Goal: Information Seeking & Learning: Understand process/instructions

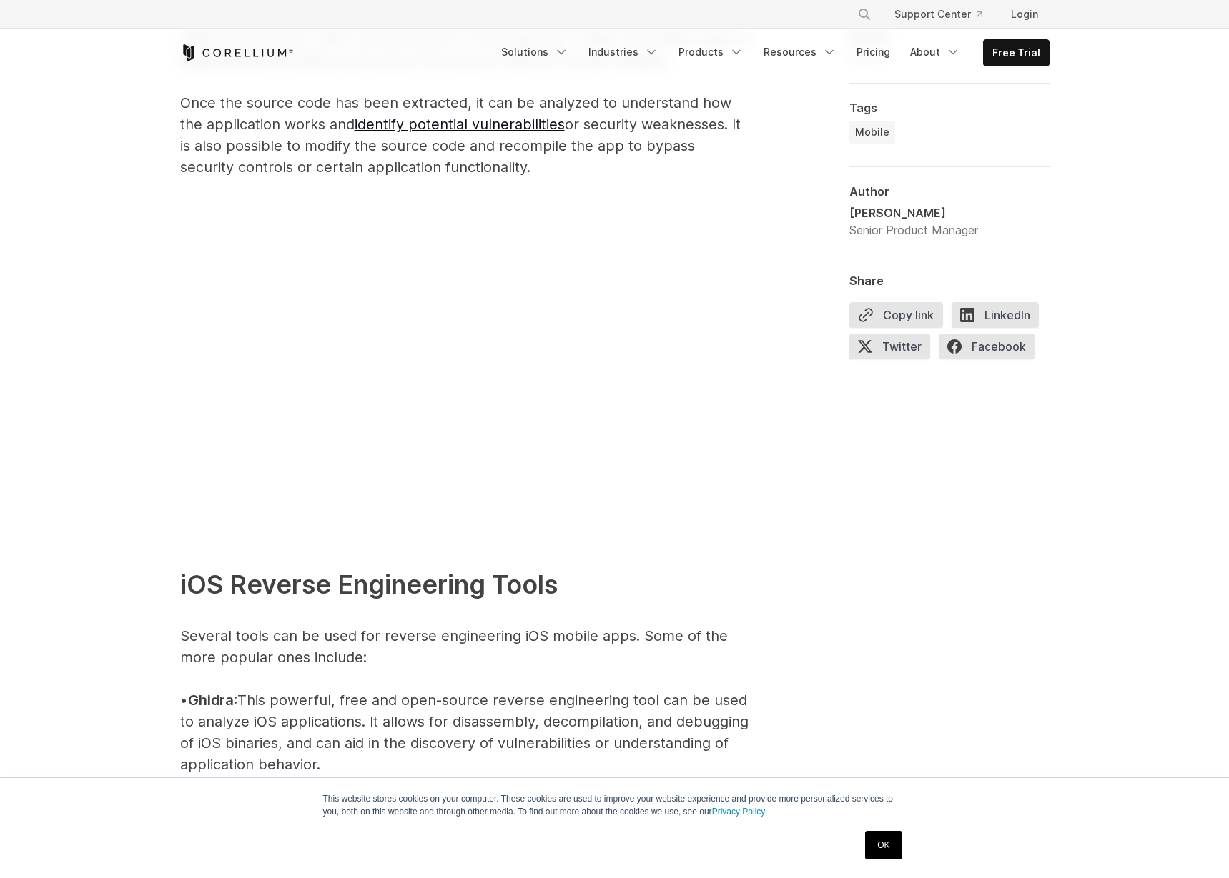
click at [887, 840] on link "OK" at bounding box center [883, 845] width 36 height 29
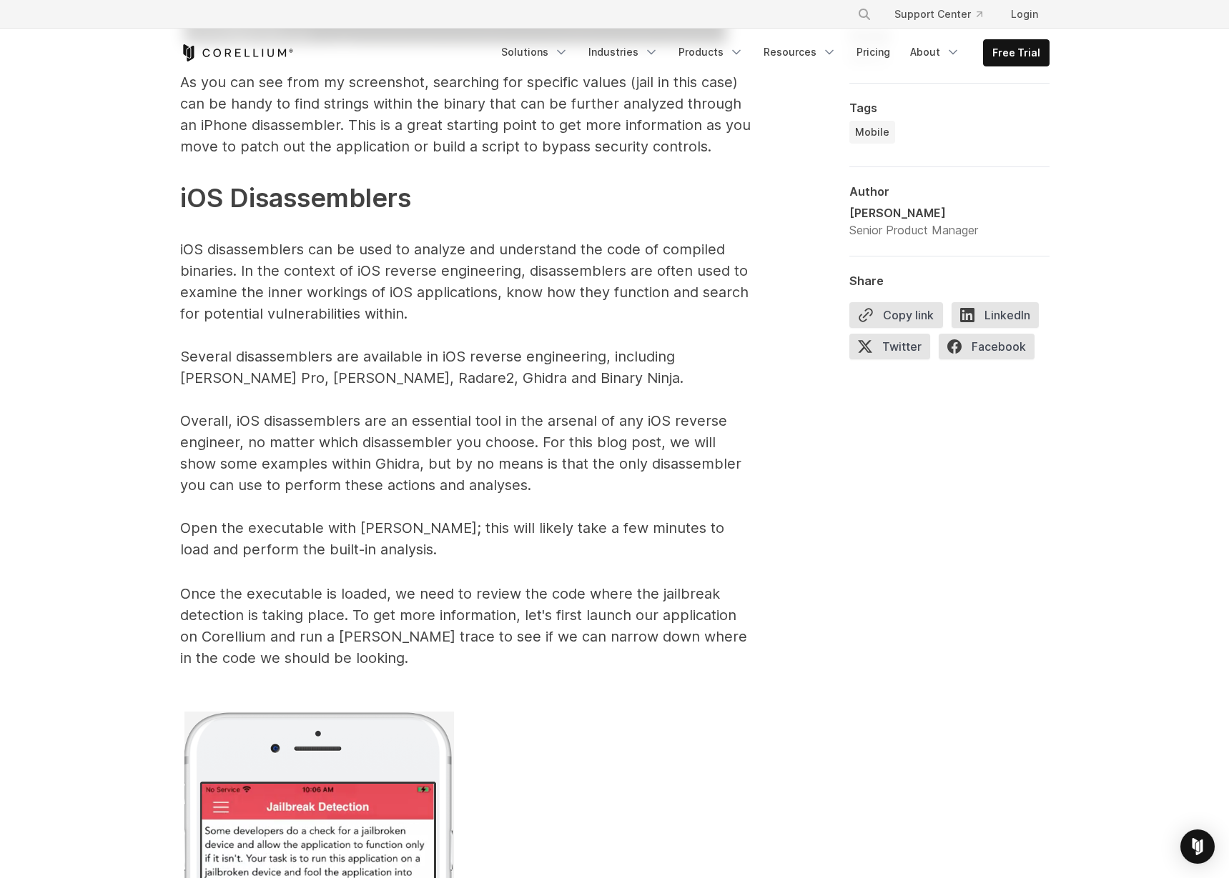
scroll to position [6732, 0]
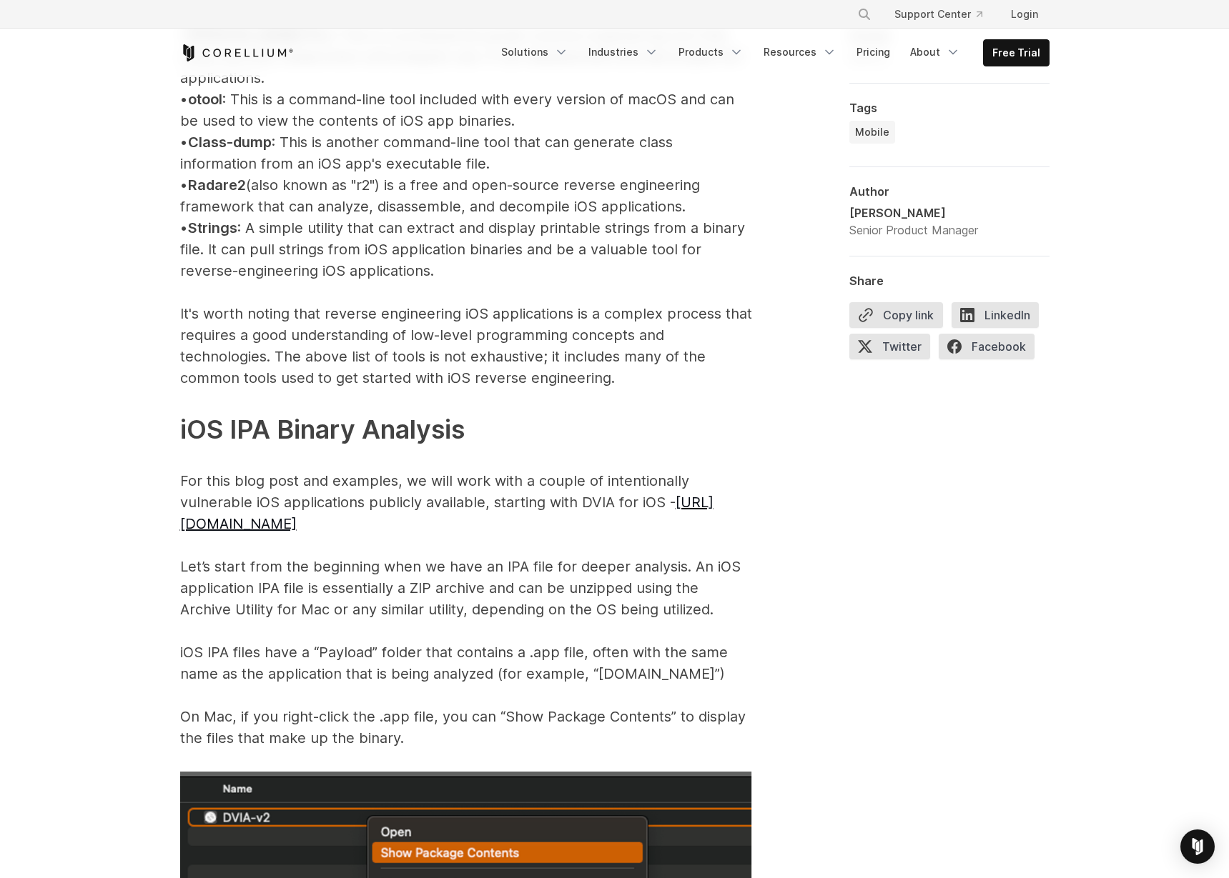
click at [741, 428] on p "iOS Reverse Engineering Tools Several tools can be used for reverse engineering…" at bounding box center [466, 260] width 572 height 978
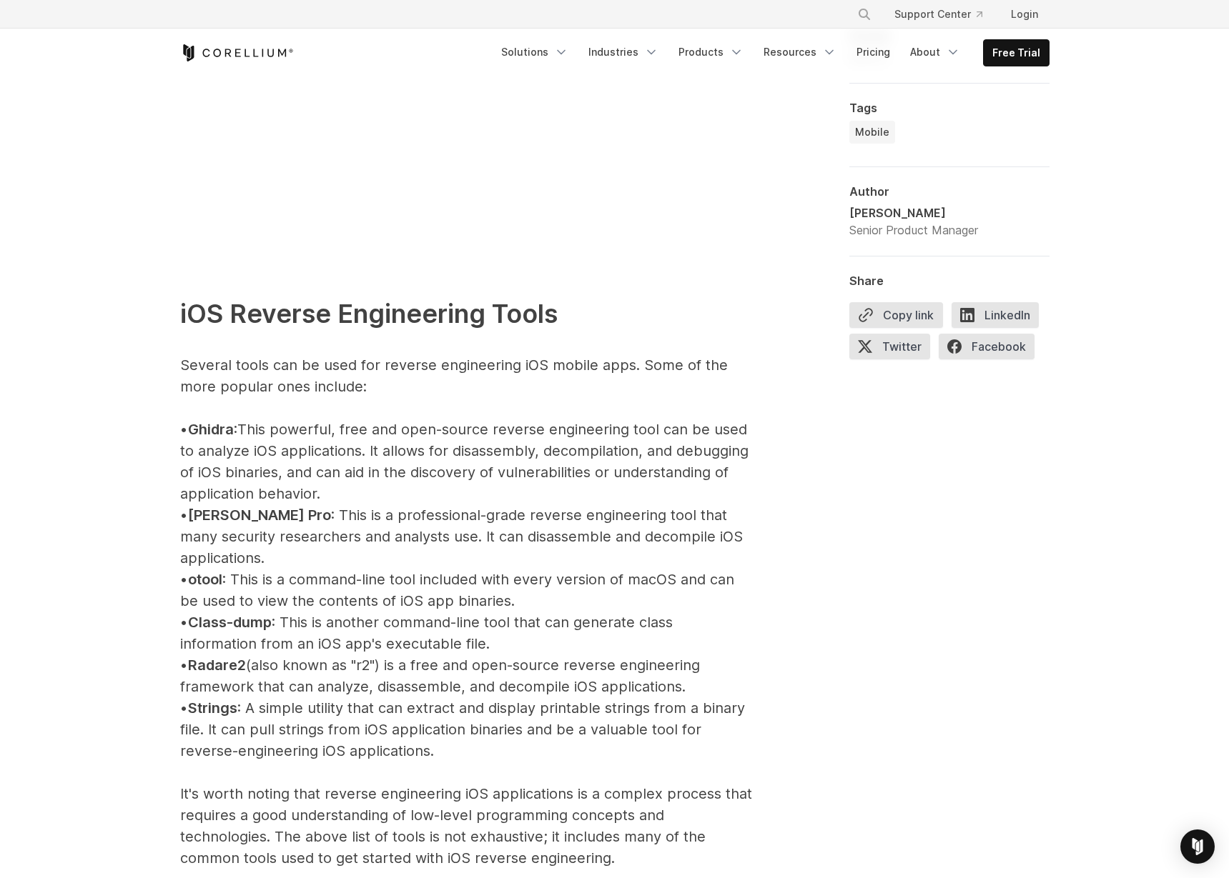
scroll to position [1474, 0]
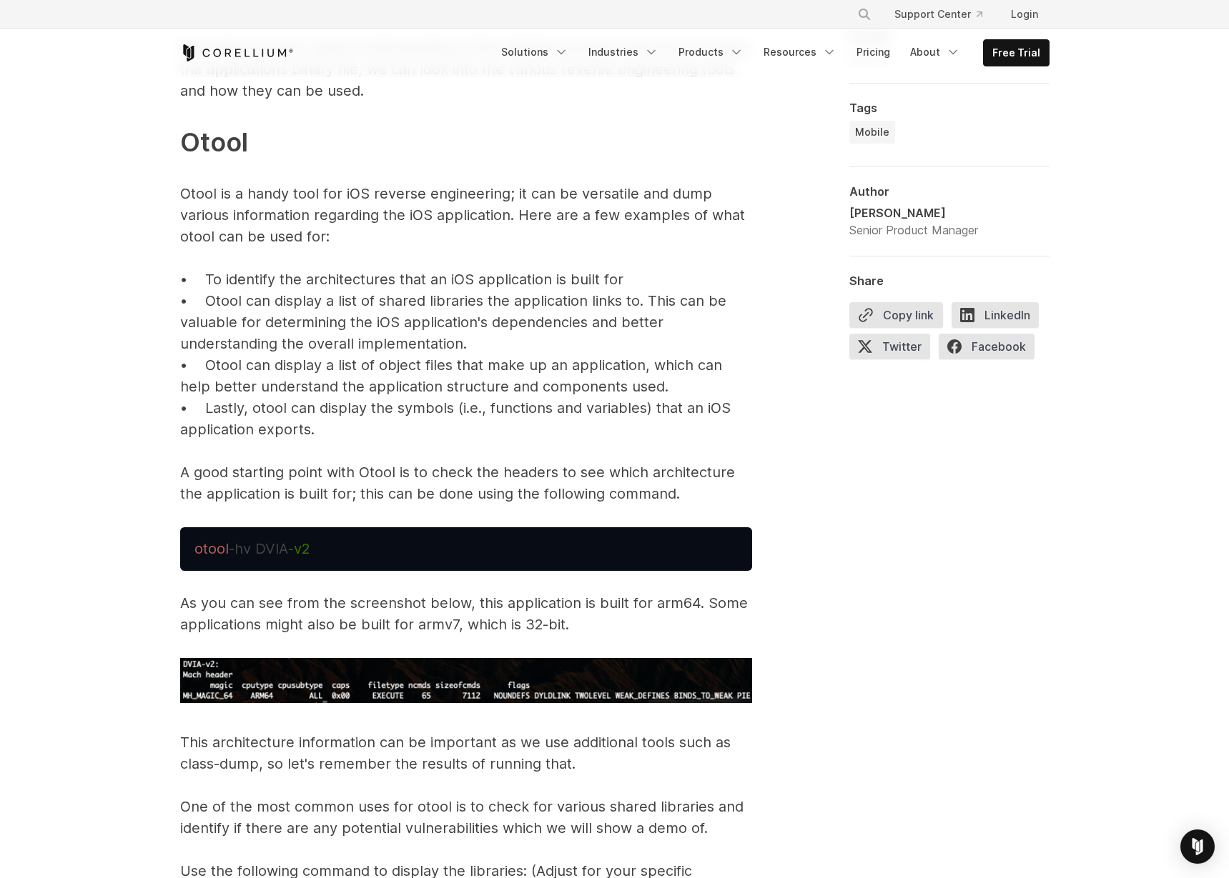
scroll to position [2665, 0]
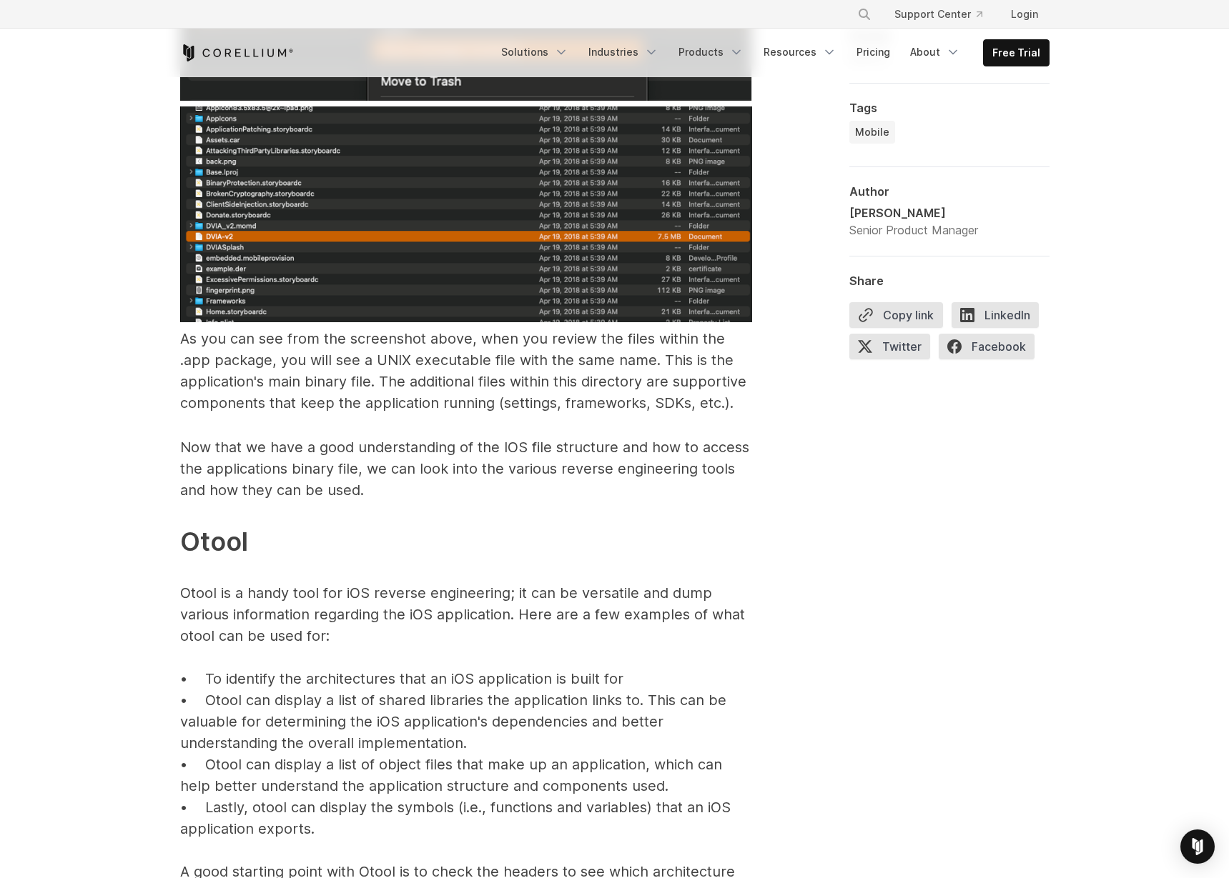
click at [209, 526] on span "Otool" at bounding box center [214, 541] width 68 height 31
copy span "Otool"
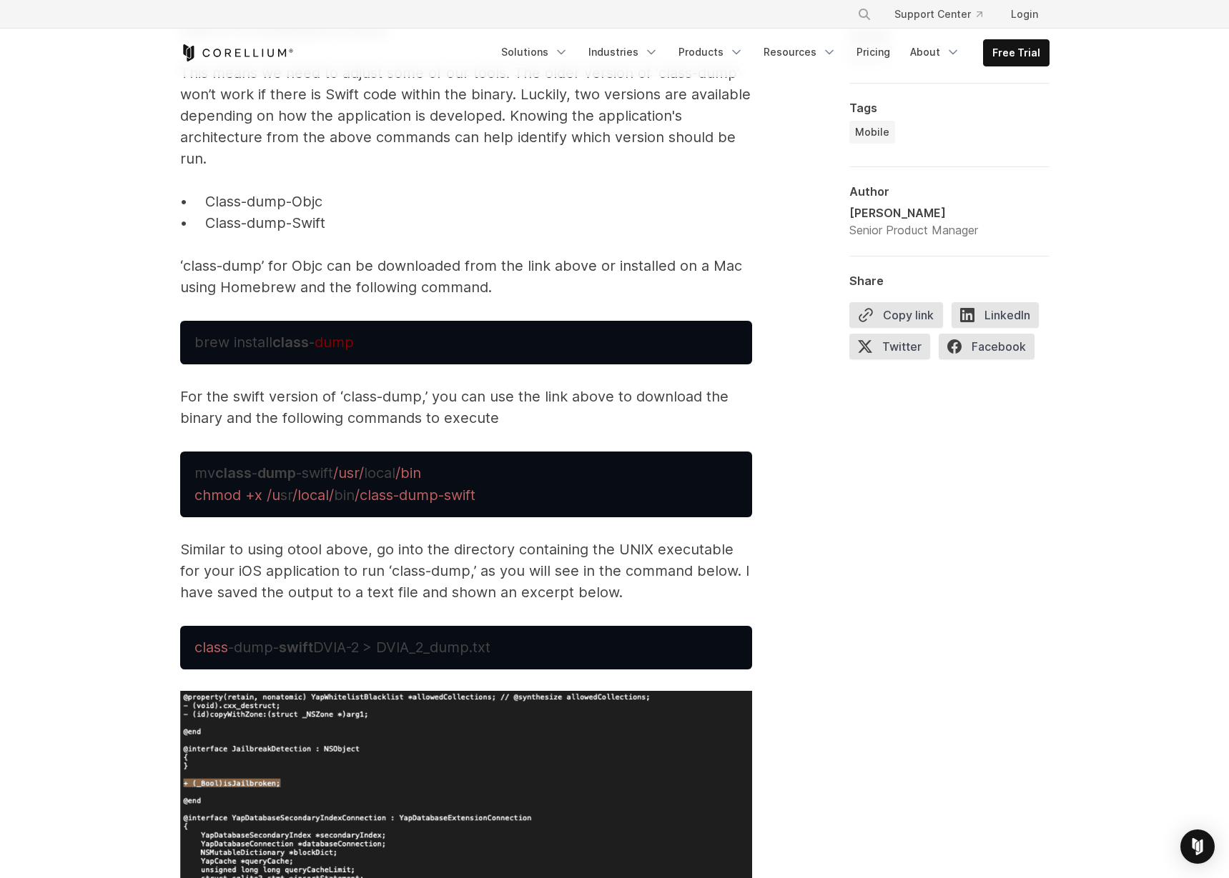
scroll to position [4561, 0]
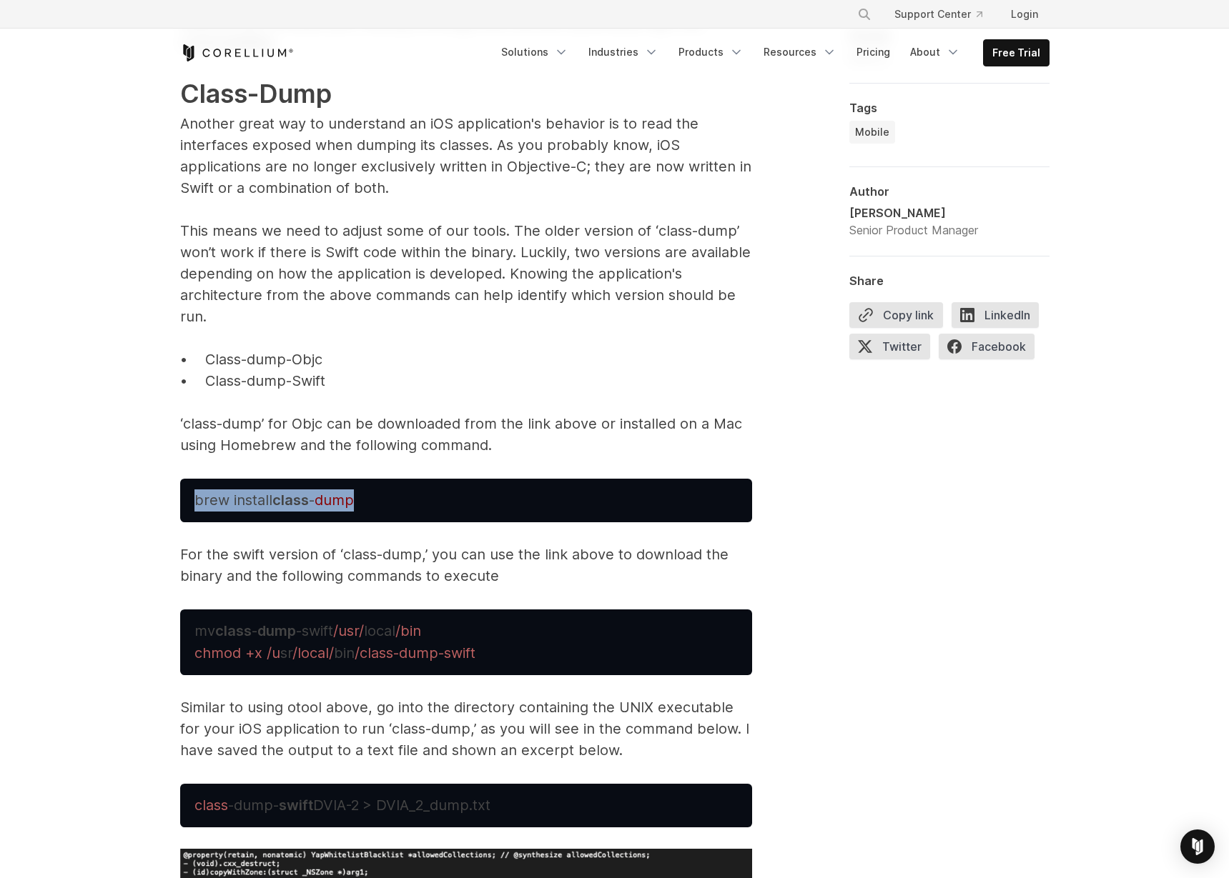
drag, startPoint x: 196, startPoint y: 477, endPoint x: 381, endPoint y: 483, distance: 185.2
click at [381, 483] on pre "brew install class - dump" at bounding box center [466, 501] width 572 height 44
copy span "brew install class - dump"
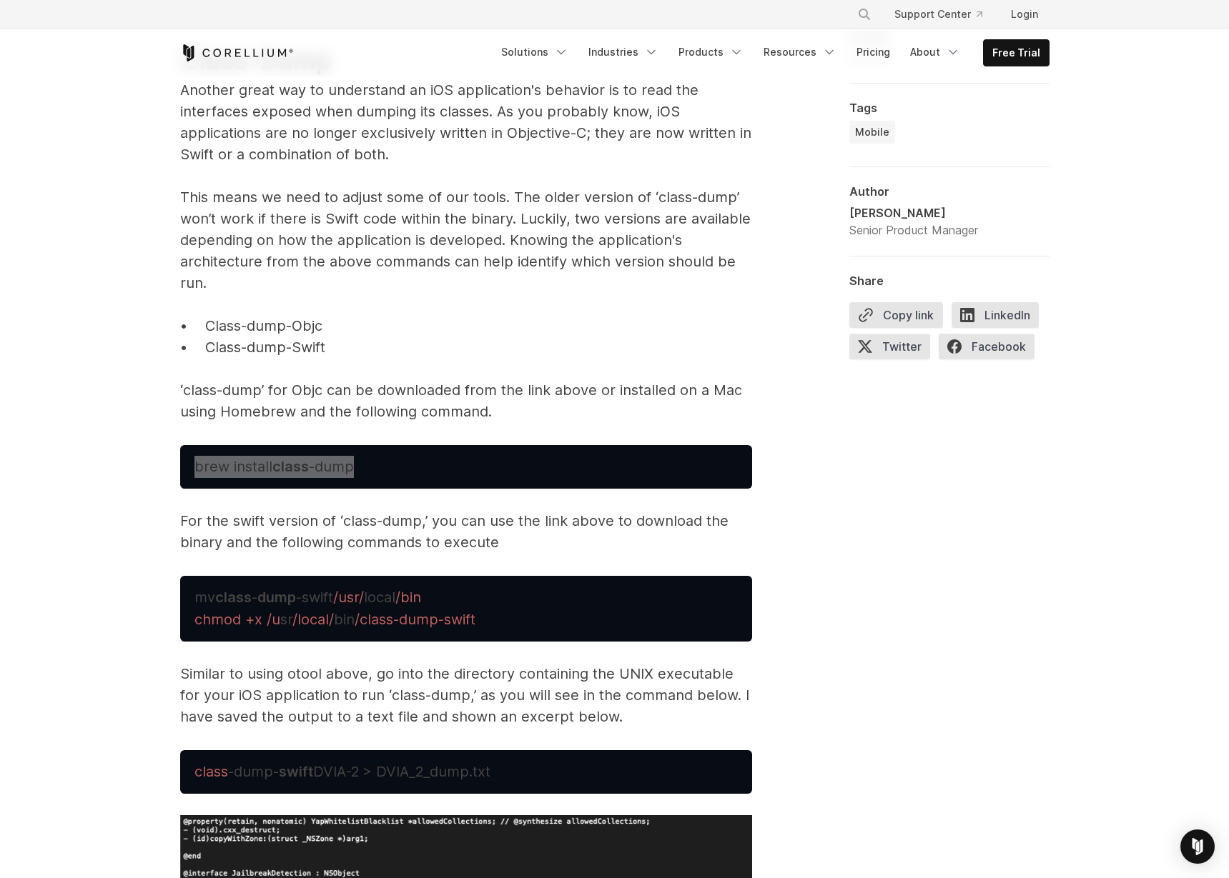
scroll to position [4643, 0]
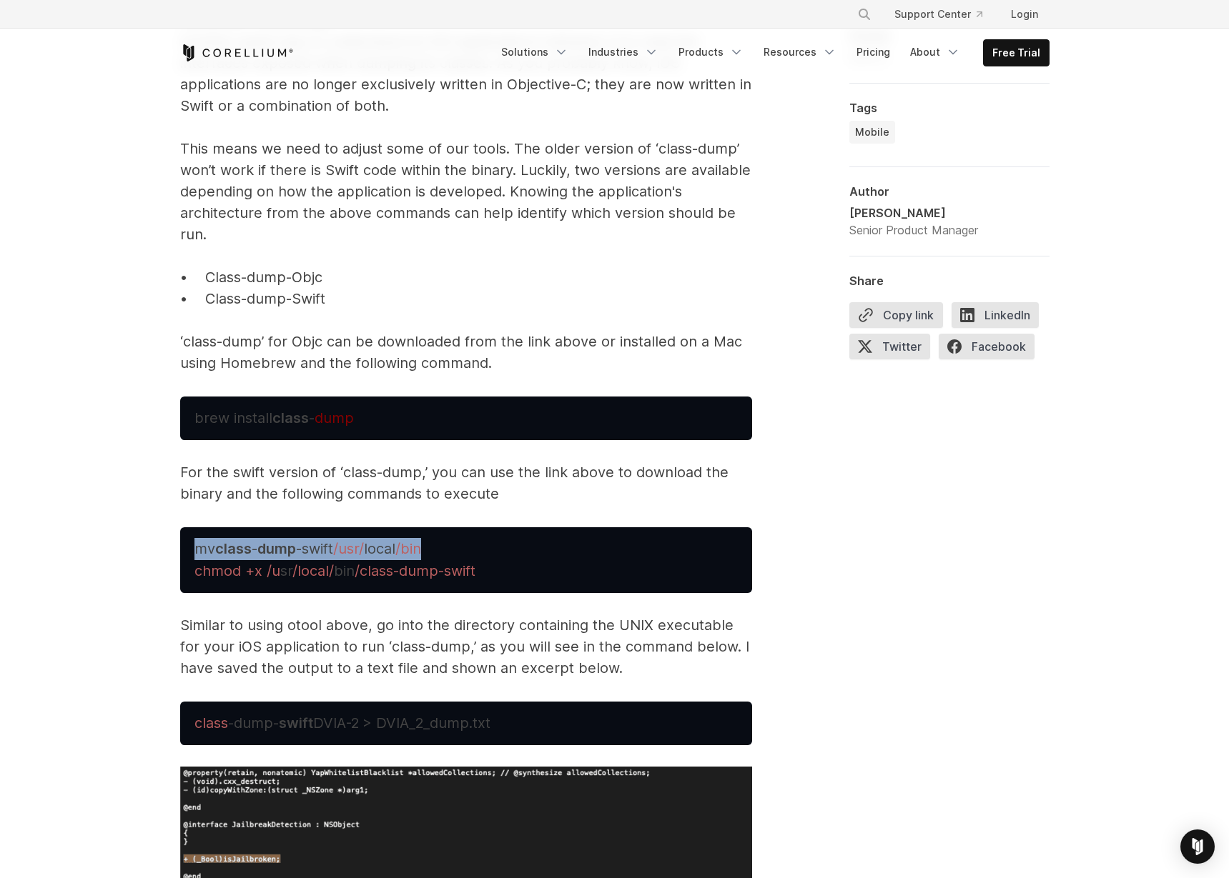
drag, startPoint x: 198, startPoint y: 526, endPoint x: 473, endPoint y: 524, distance: 275.2
click at [473, 527] on pre "mv class - dump -swift /usr/ local /bin chmod +x /u sr /local/ bin /class-dump-…" at bounding box center [466, 560] width 572 height 66
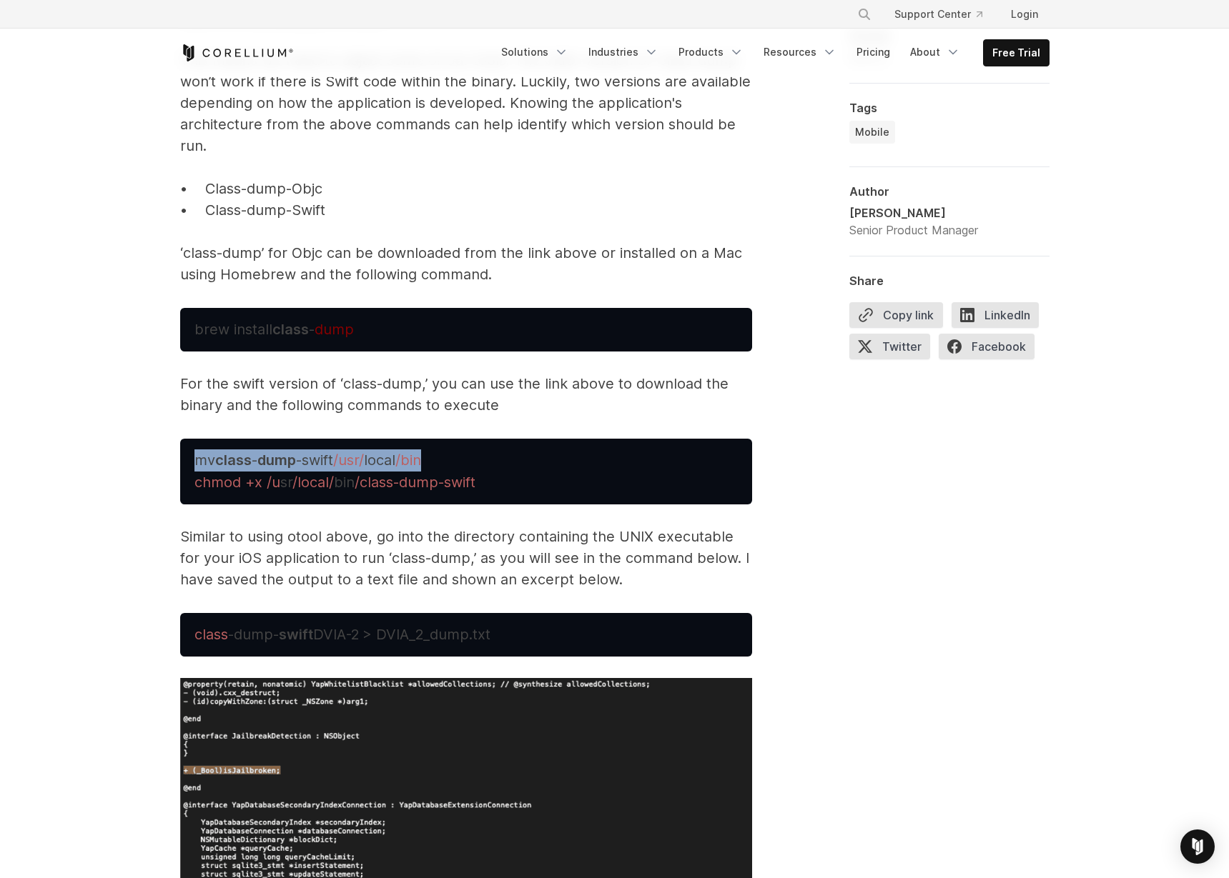
scroll to position [4802, 0]
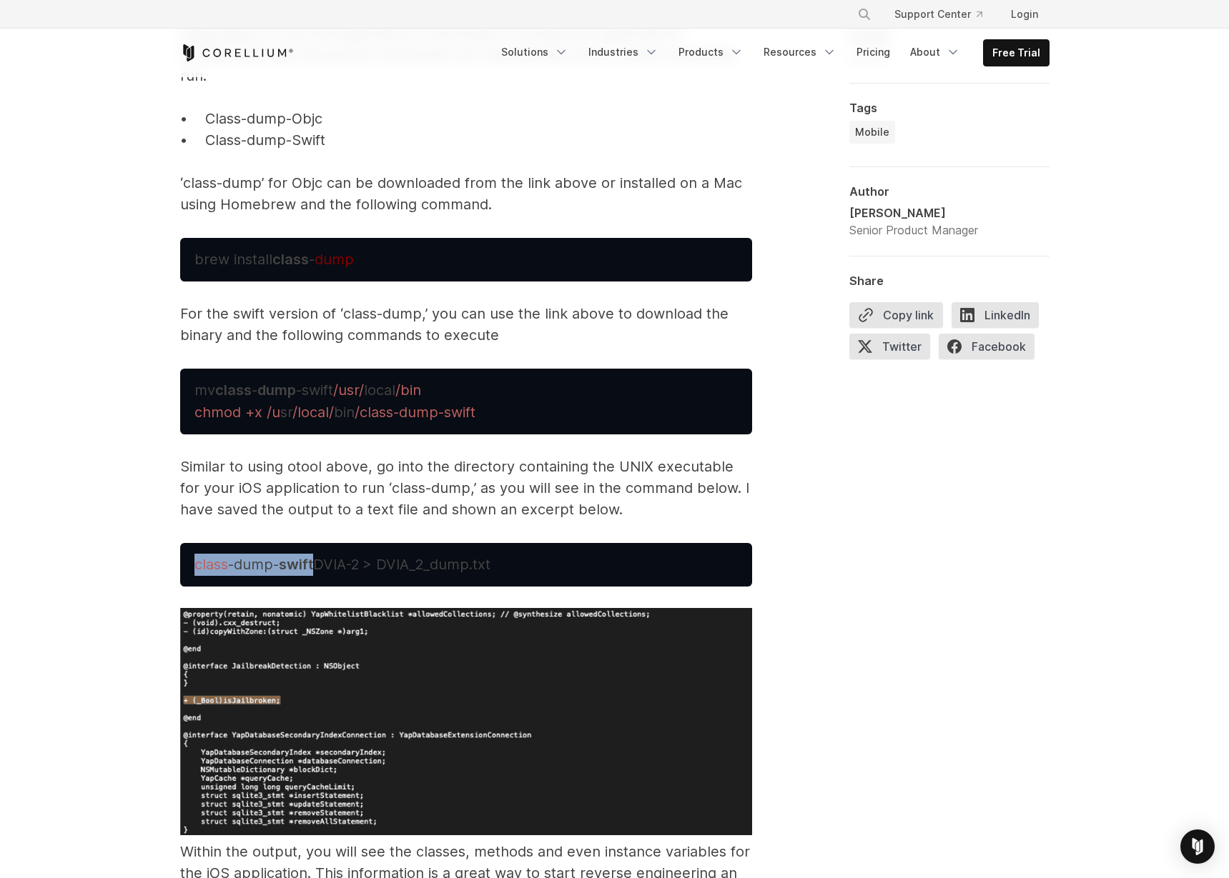
drag, startPoint x: 195, startPoint y: 545, endPoint x: 312, endPoint y: 544, distance: 117.2
click at [312, 556] on span "class -dump- swift DVIA-2 > DVIA_2_dump.txt" at bounding box center [342, 564] width 296 height 17
copy span "class -dump- swift"
drag, startPoint x: 465, startPoint y: 364, endPoint x: 182, endPoint y: 371, distance: 283.1
click at [182, 371] on pre "mv class - dump -swift /usr/ local /bin chmod +x /u sr /local/ bin /class-dump-…" at bounding box center [466, 402] width 572 height 66
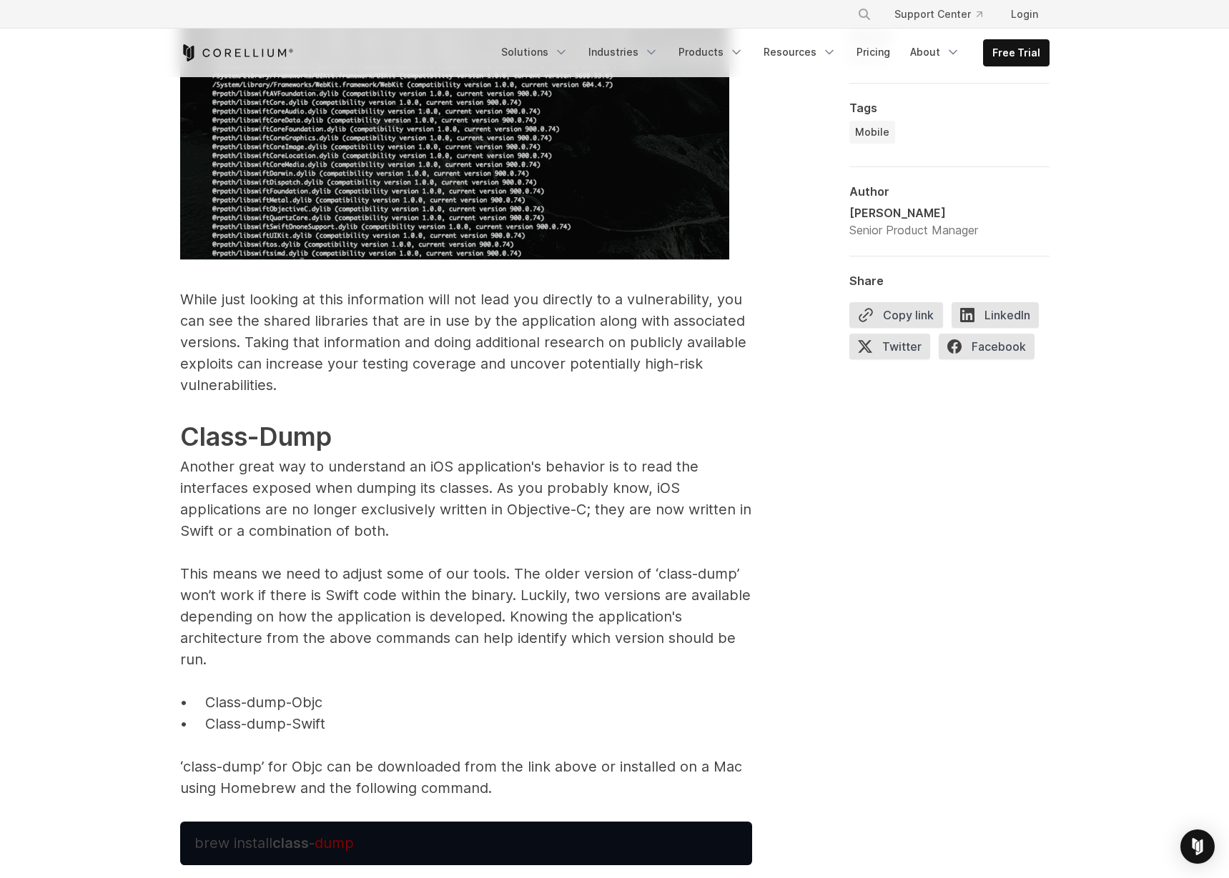
scroll to position [4444, 0]
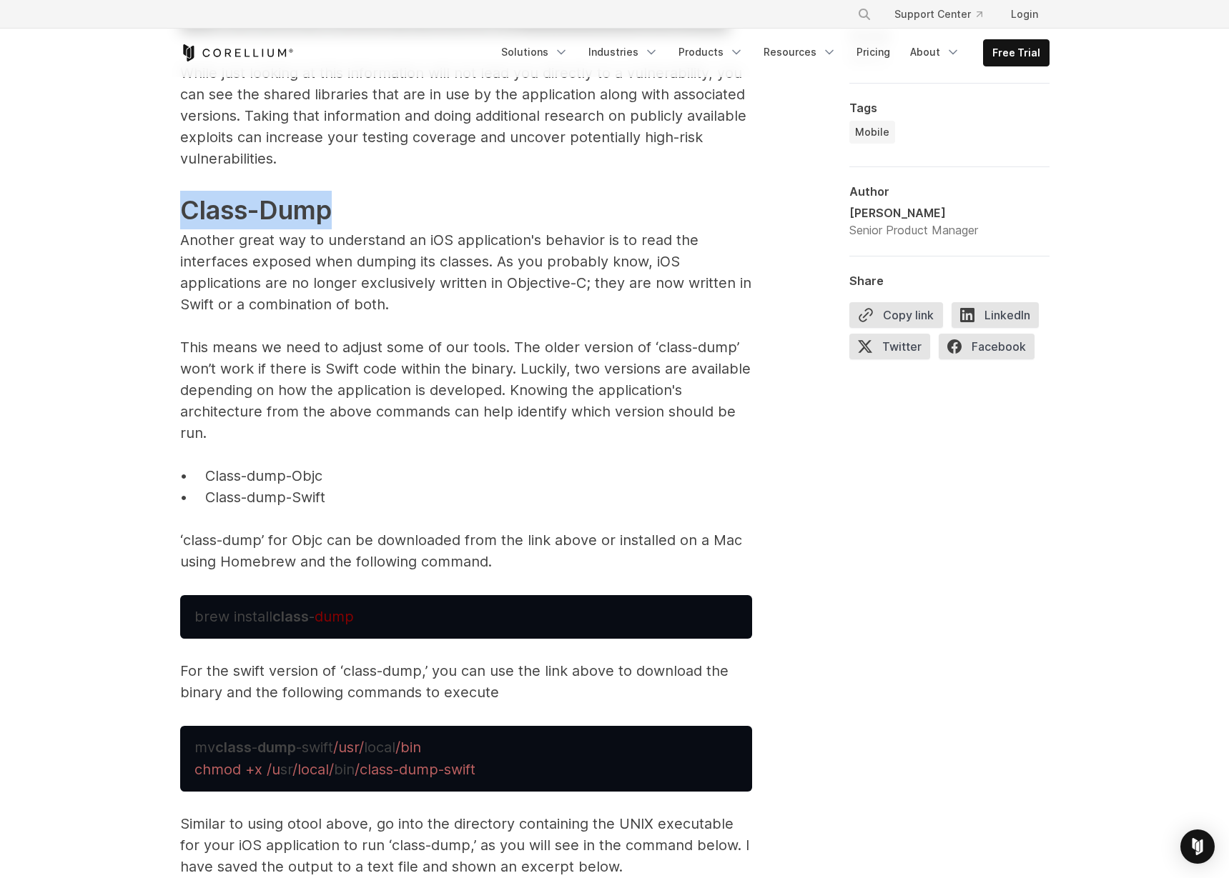
drag, startPoint x: 185, startPoint y: 192, endPoint x: 375, endPoint y: 195, distance: 189.4
click at [375, 195] on p "While just looking at this information will not lead you directly to a vulnerab…" at bounding box center [466, 317] width 572 height 510
copy span "Class-Dump"
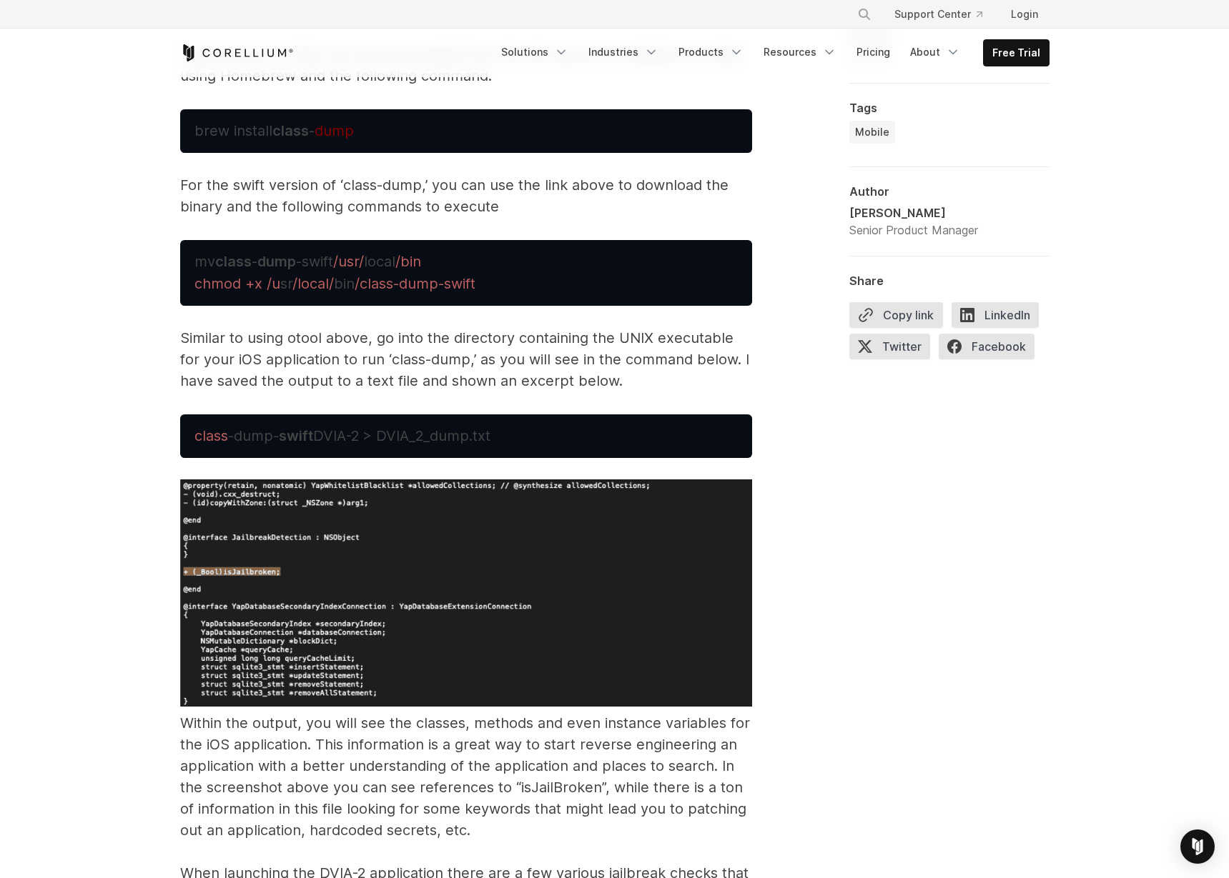
scroll to position [4833, 0]
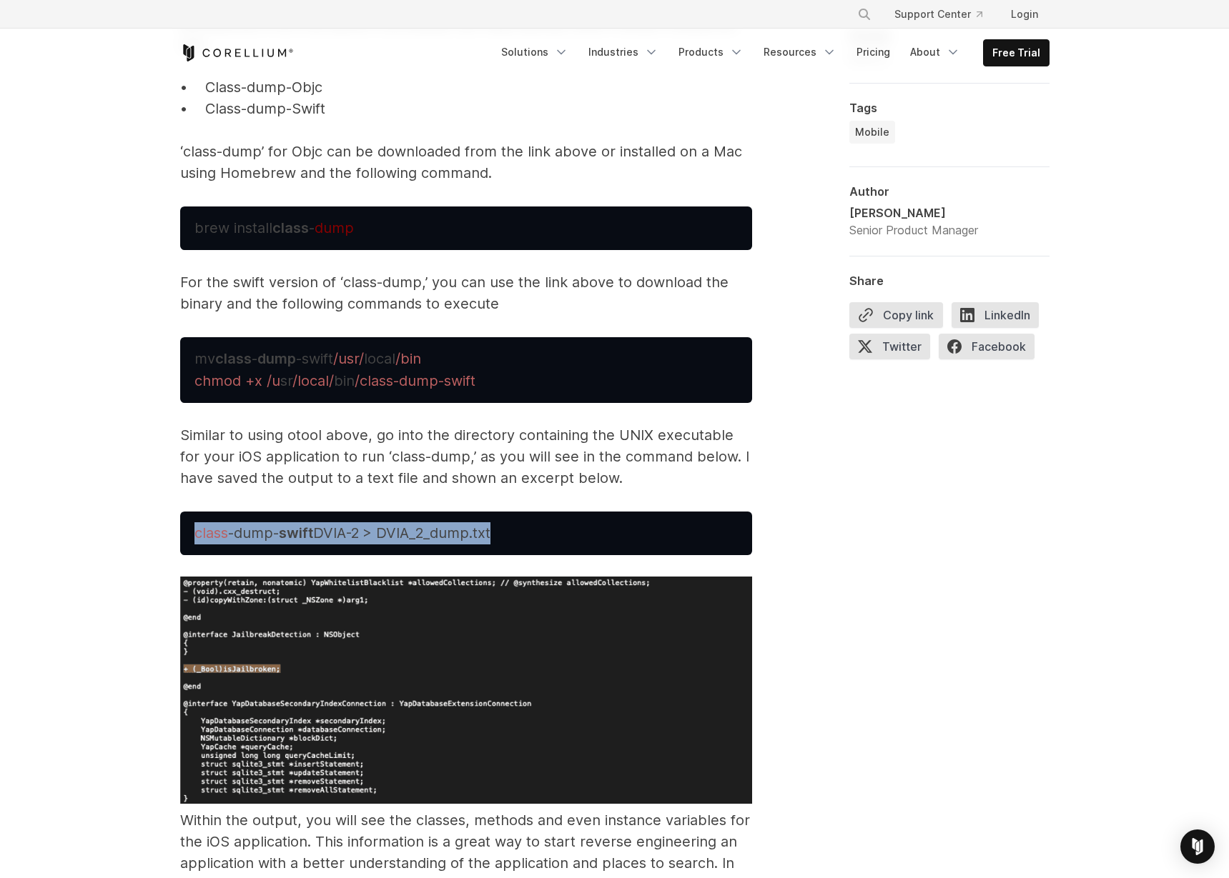
drag, startPoint x: 510, startPoint y: 511, endPoint x: 189, endPoint y: 507, distance: 320.2
click at [189, 512] on pre "class -dump- swift DVIA-2 > DVIA_2_dump.txt" at bounding box center [466, 534] width 572 height 44
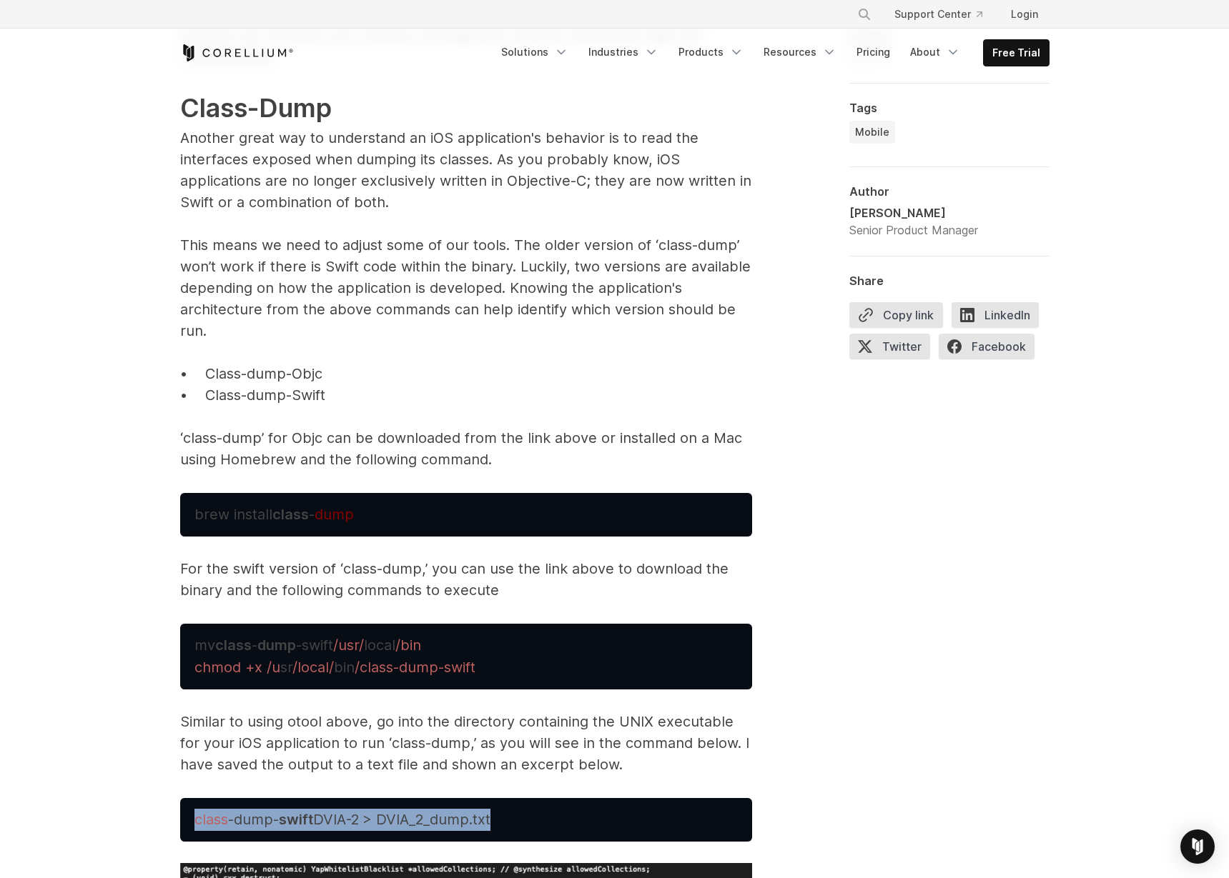
scroll to position [4472, 0]
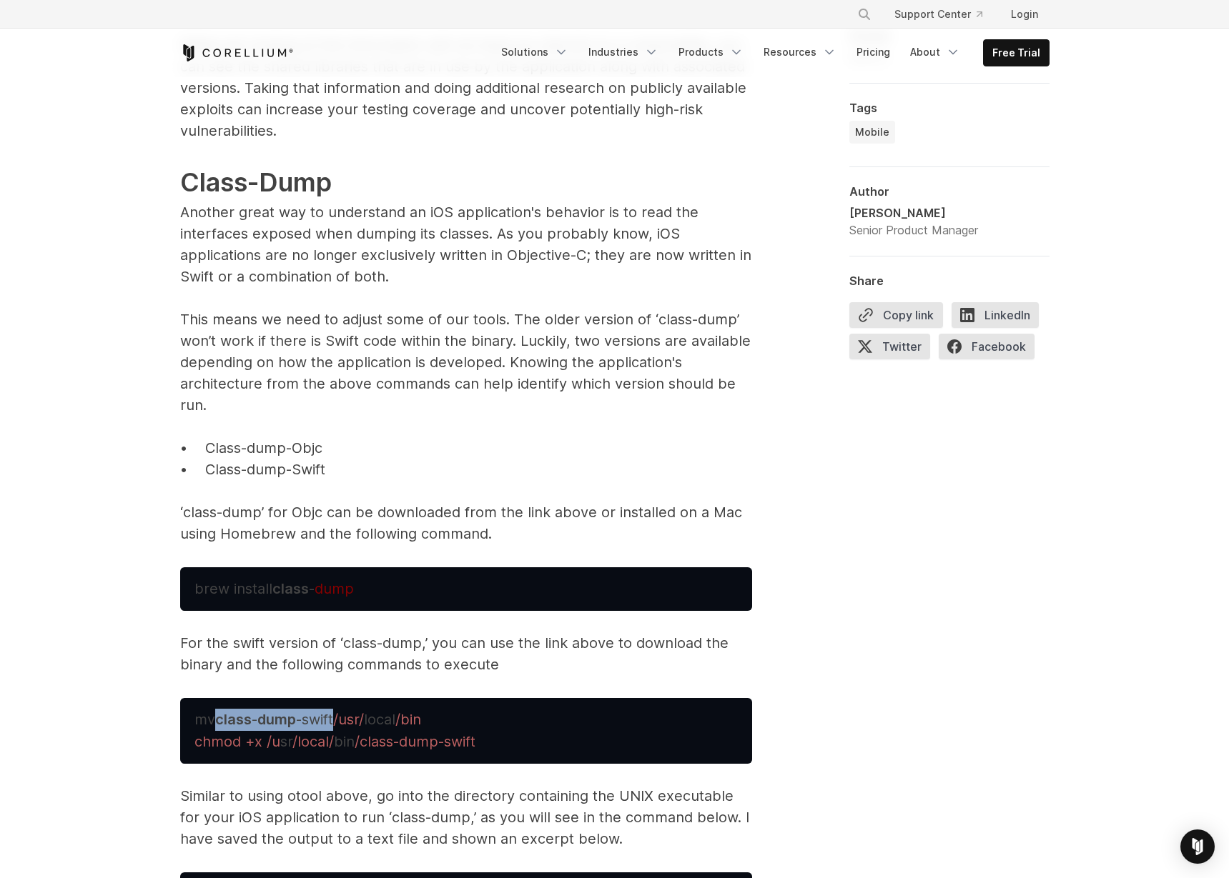
drag, startPoint x: 217, startPoint y: 702, endPoint x: 337, endPoint y: 703, distance: 120.8
click at [333, 711] on span "mv class - dump -swift" at bounding box center [263, 719] width 139 height 17
copy span "class - dump -swift"
